Goal: Information Seeking & Learning: Understand process/instructions

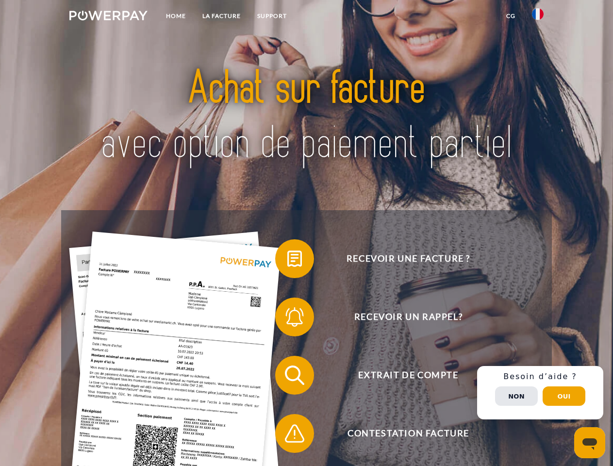
click at [108, 17] on img at bounding box center [108, 16] width 78 height 10
click at [538, 17] on img at bounding box center [538, 14] width 12 height 12
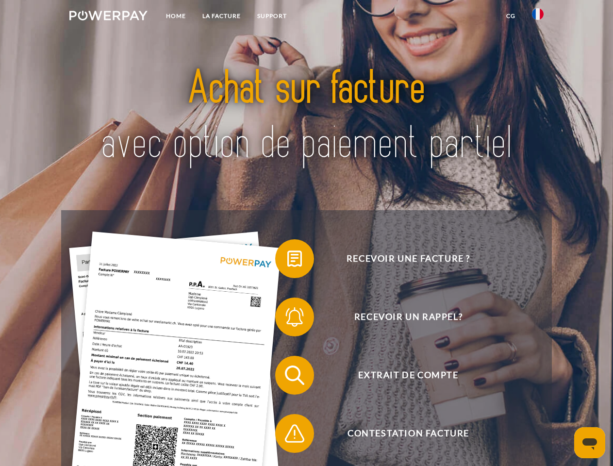
click at [511, 16] on link "CG" at bounding box center [511, 15] width 26 height 17
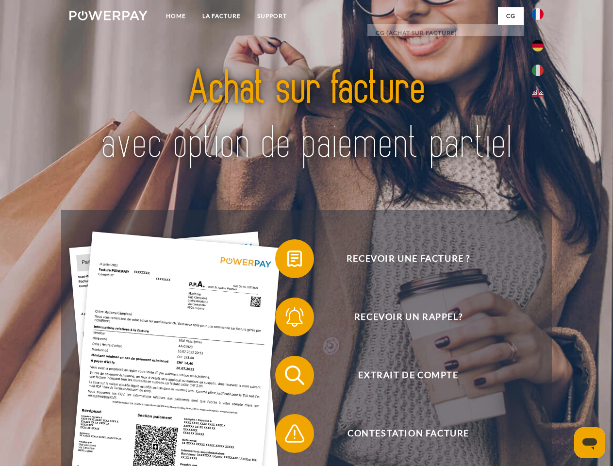
click at [287, 261] on span at bounding box center [280, 258] width 49 height 49
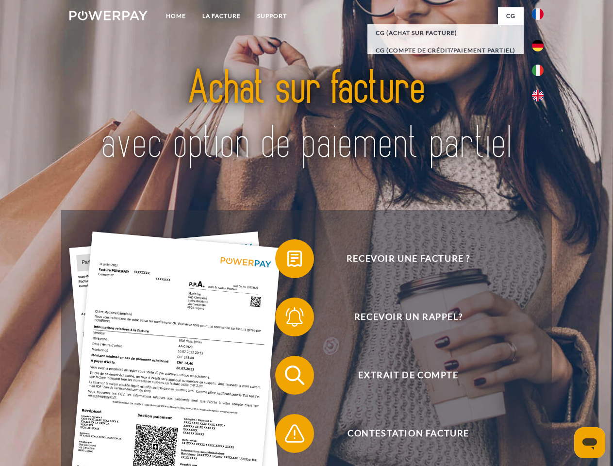
click at [287, 319] on div "Recevoir une facture ? Recevoir un rappel? Extrait de compte retour" at bounding box center [306, 404] width 490 height 388
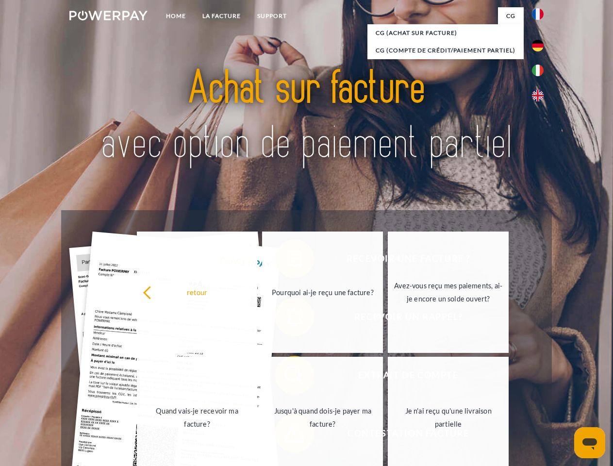
click at [287, 377] on link "Jusqu'à quand dois-je payer ma facture?" at bounding box center [322, 417] width 121 height 121
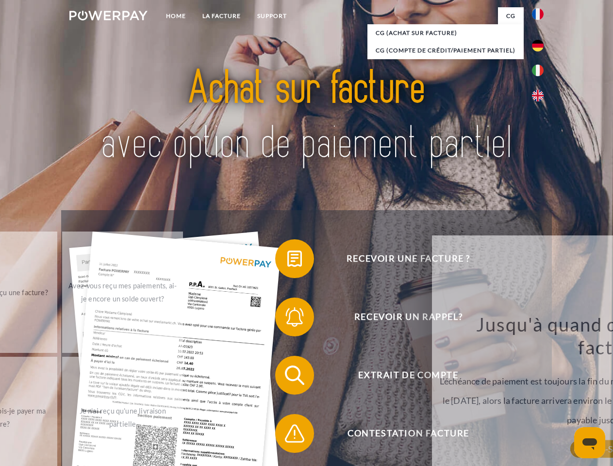
click at [287, 435] on div "Recevoir une facture ? Recevoir un rappel? Extrait de compte retour" at bounding box center [306, 404] width 490 height 388
click at [540, 393] on div "Recevoir une facture ? Recevoir un rappel? Extrait de compte retour" at bounding box center [306, 404] width 490 height 388
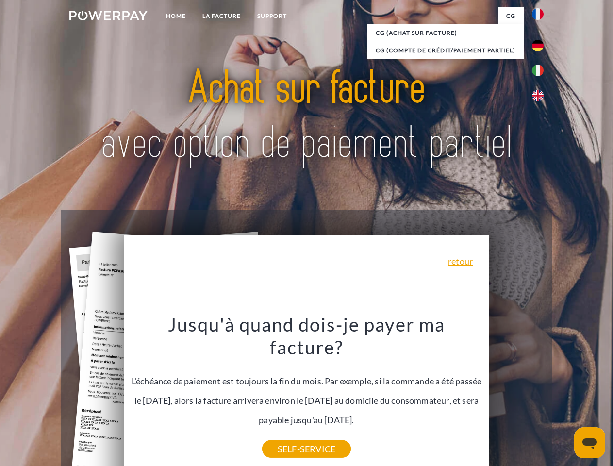
click at [516, 395] on span "Extrait de compte" at bounding box center [408, 375] width 238 height 39
click at [564, 396] on header "Home LA FACTURE Support" at bounding box center [306, 335] width 613 height 670
